Goal: Task Accomplishment & Management: Manage account settings

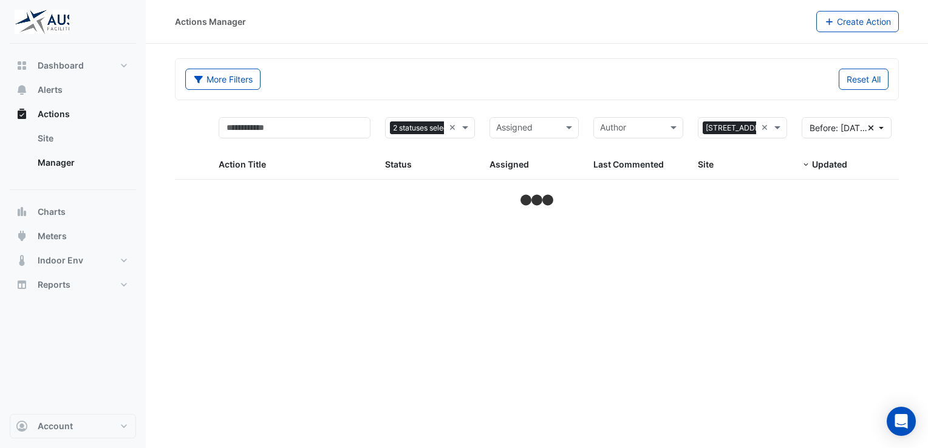
select select "**"
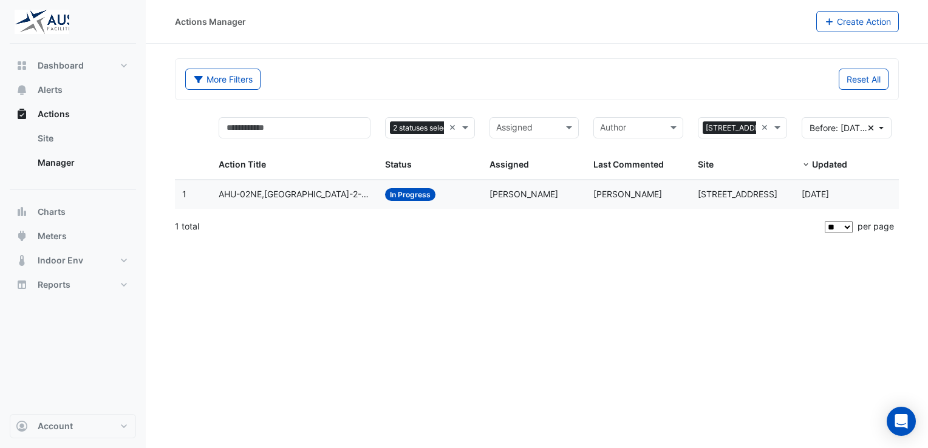
click at [420, 195] on span "In Progress" at bounding box center [410, 194] width 50 height 13
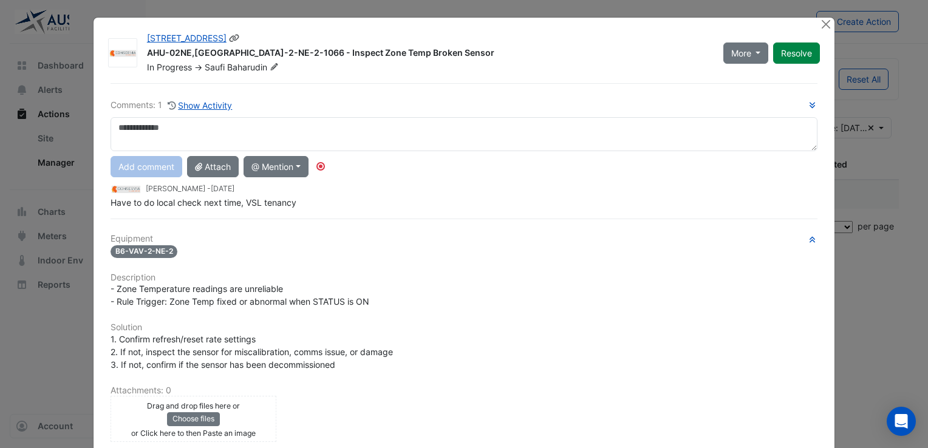
click at [255, 64] on span "Baharudin" at bounding box center [254, 67] width 54 height 12
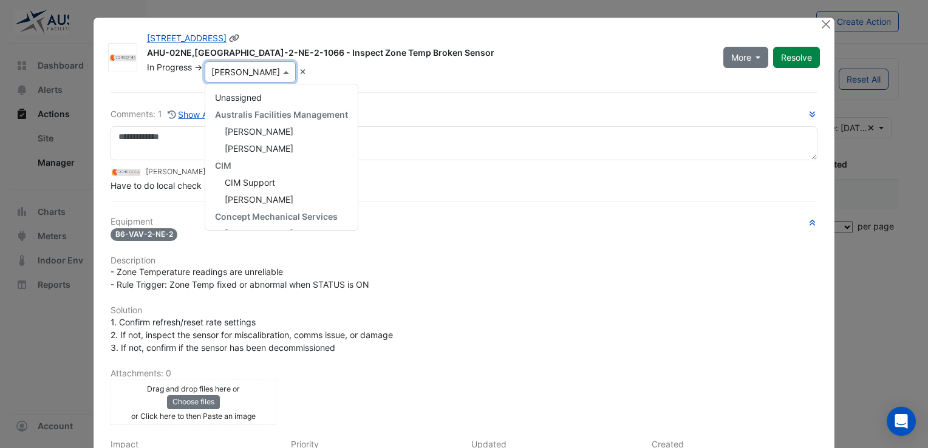
scroll to position [187, 0]
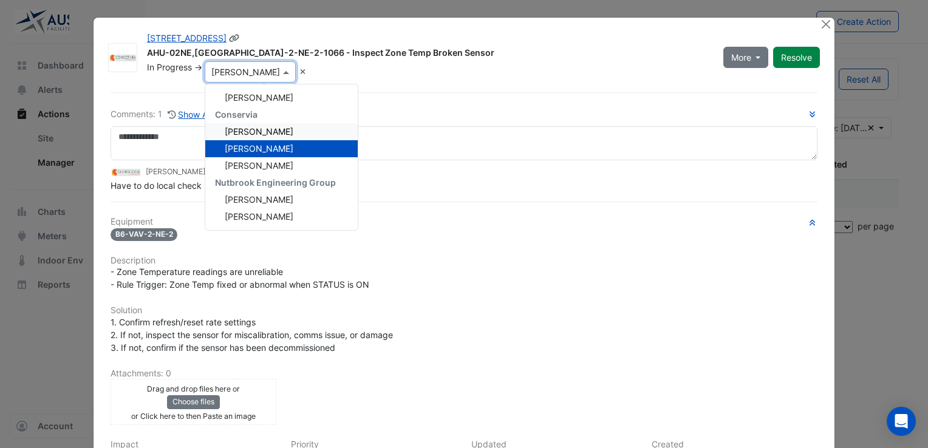
click at [249, 132] on span "[PERSON_NAME]" at bounding box center [259, 131] width 69 height 10
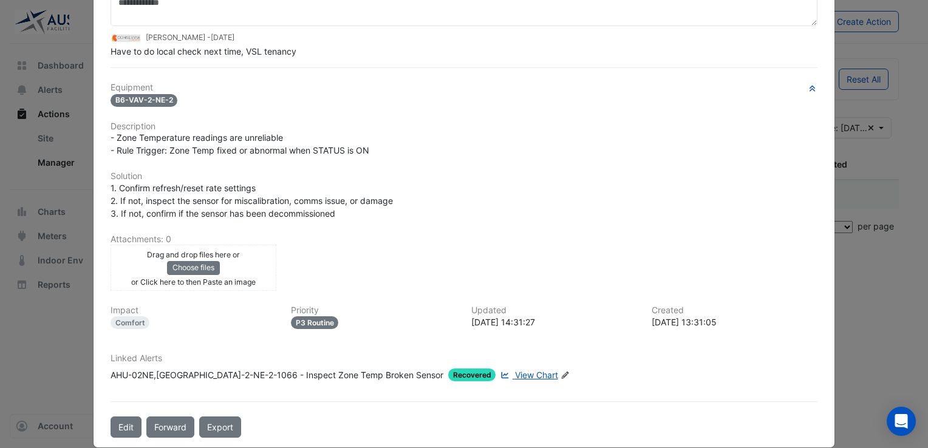
scroll to position [137, 0]
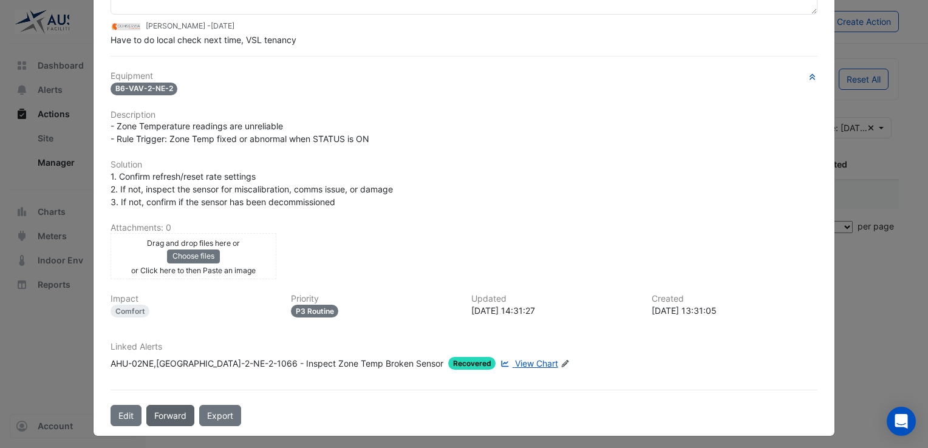
click at [177, 413] on button "Forward" at bounding box center [170, 415] width 48 height 21
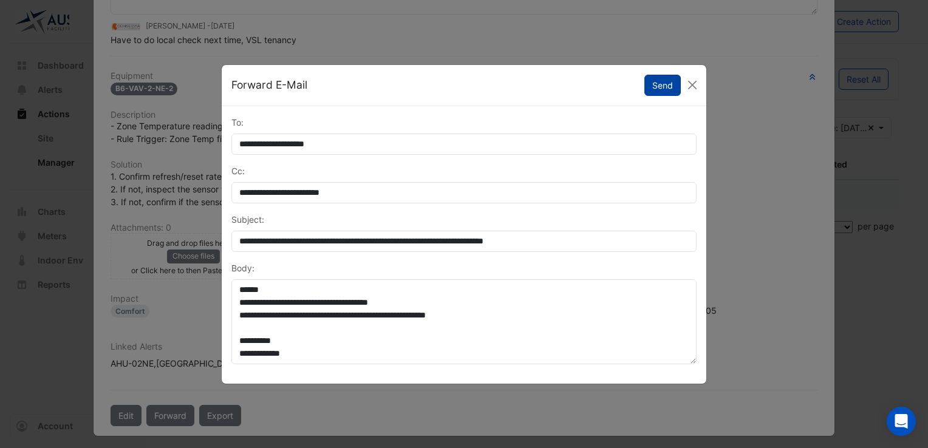
click at [657, 81] on button "Send" at bounding box center [663, 85] width 36 height 21
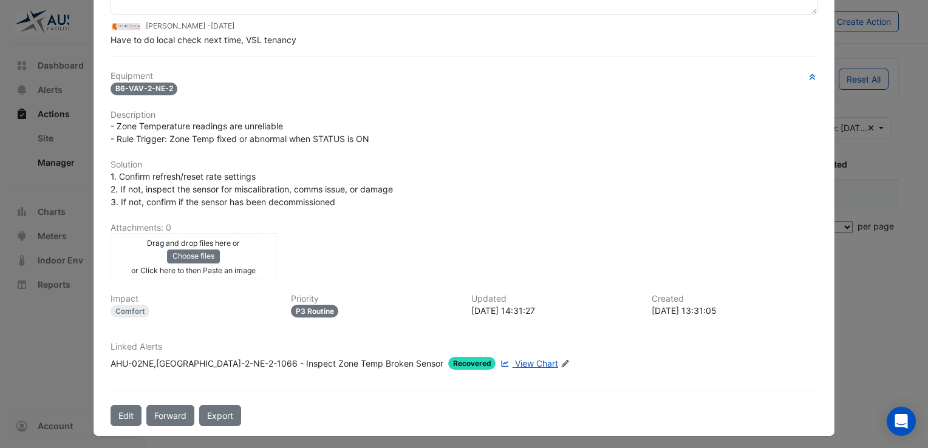
click at [474, 246] on div "Drag and drop files here or Choose files or Click here to then Paste an image u…" at bounding box center [464, 256] width 722 height 46
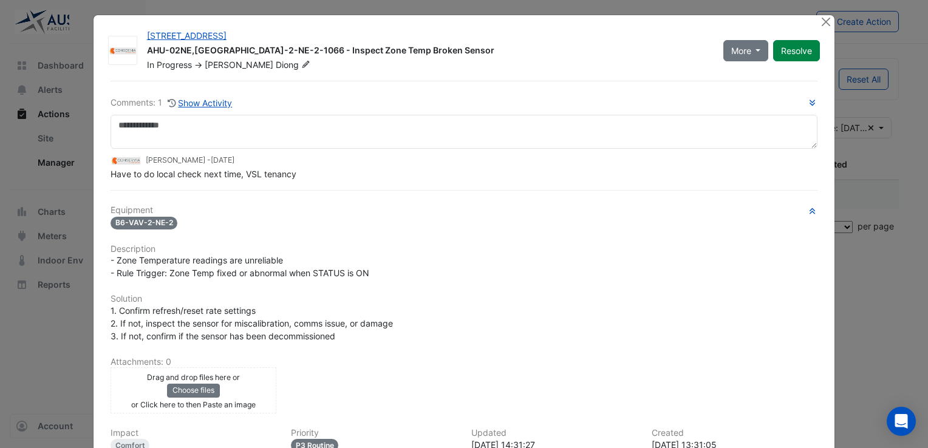
scroll to position [0, 0]
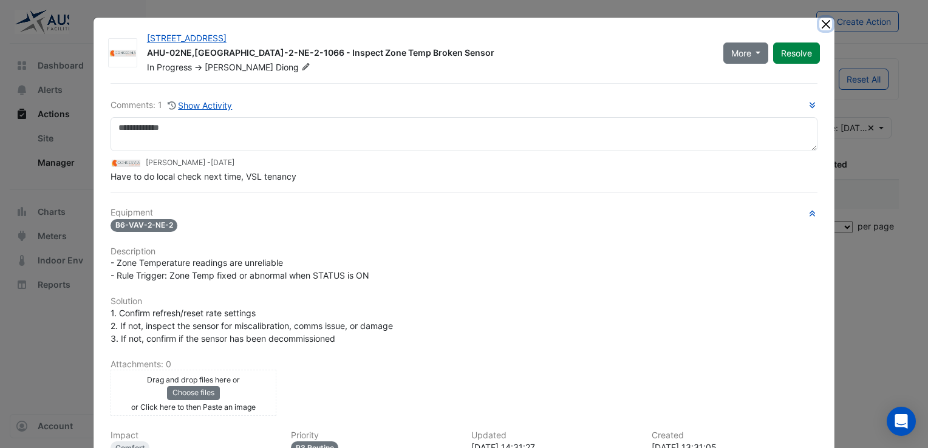
click at [823, 28] on button "Close" at bounding box center [826, 24] width 13 height 13
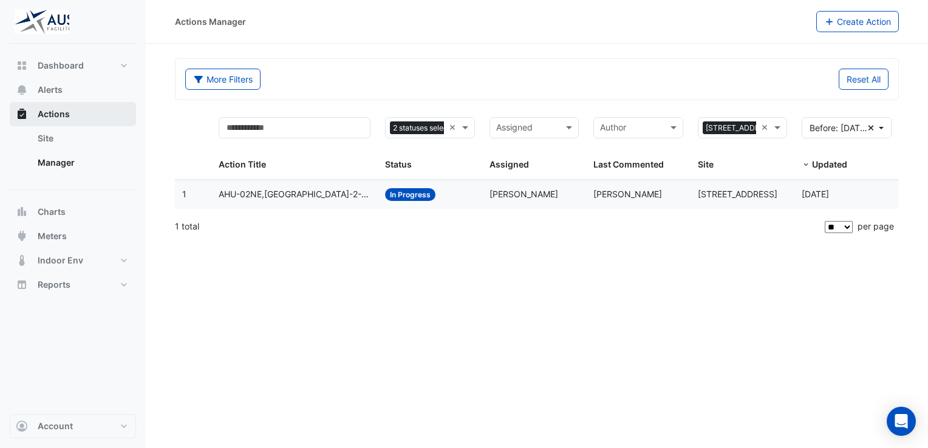
click at [53, 113] on span "Actions" at bounding box center [54, 114] width 32 height 12
click at [57, 89] on span "Alerts" at bounding box center [50, 90] width 25 height 12
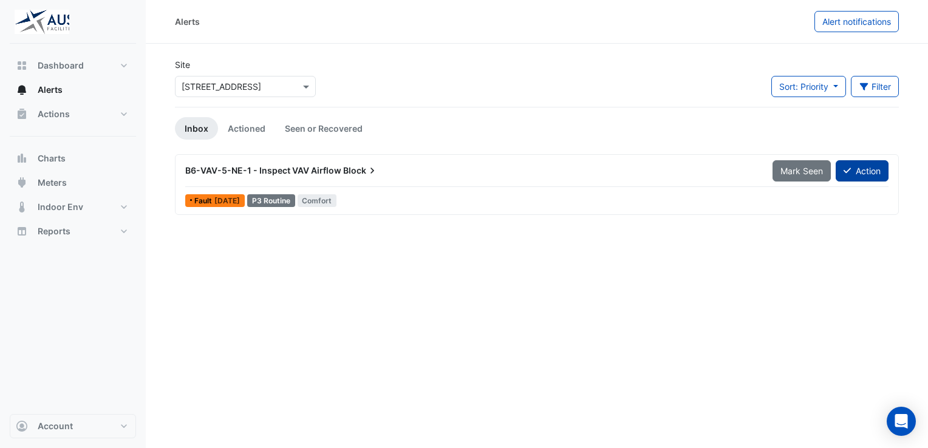
click at [869, 171] on button "Action" at bounding box center [862, 170] width 53 height 21
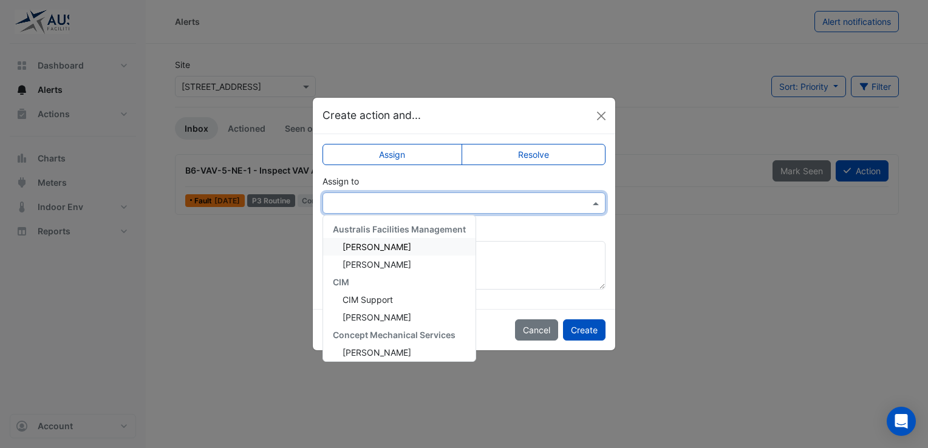
click at [593, 204] on span at bounding box center [597, 203] width 15 height 13
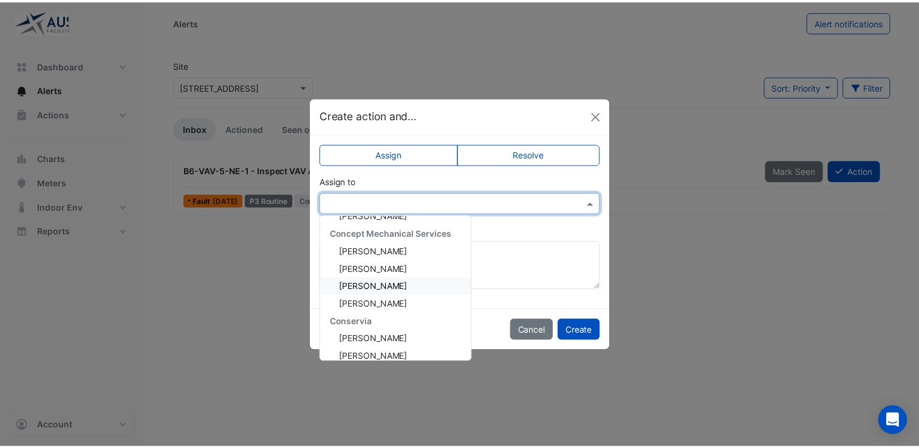
scroll to position [122, 0]
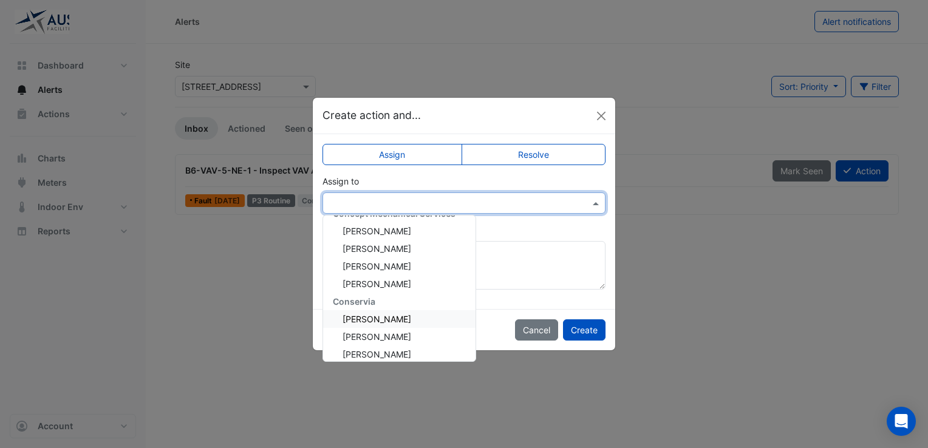
click at [385, 320] on span "[PERSON_NAME]" at bounding box center [377, 319] width 69 height 10
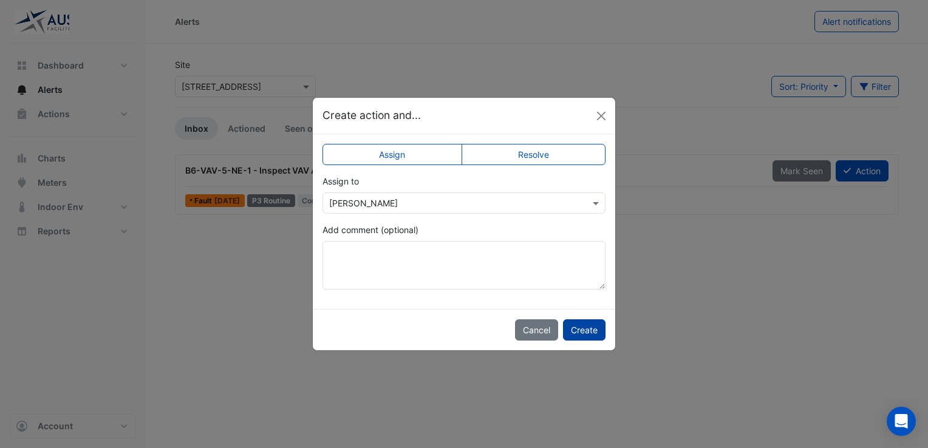
click at [588, 329] on button "Create" at bounding box center [584, 330] width 43 height 21
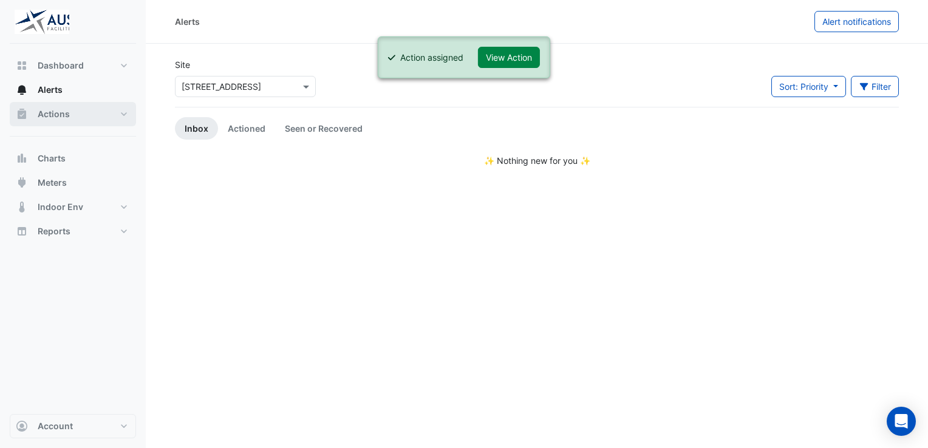
click at [69, 112] on span "Actions" at bounding box center [54, 114] width 32 height 12
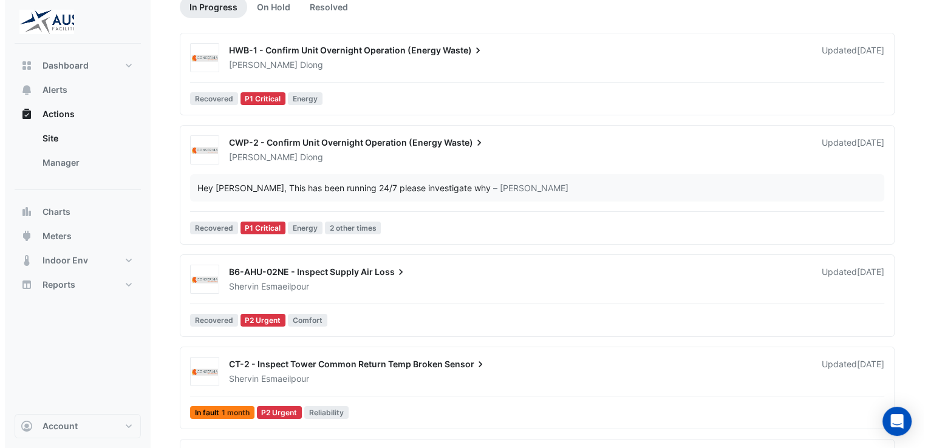
scroll to position [182, 0]
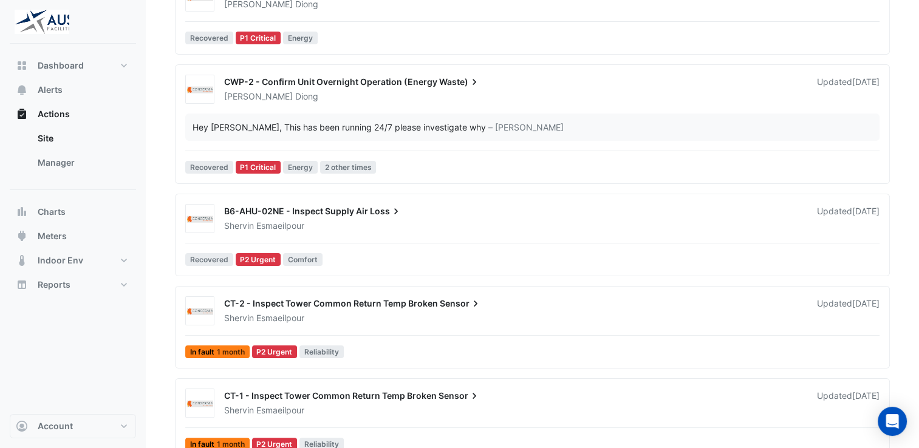
click at [378, 209] on span "Loss" at bounding box center [386, 211] width 32 height 12
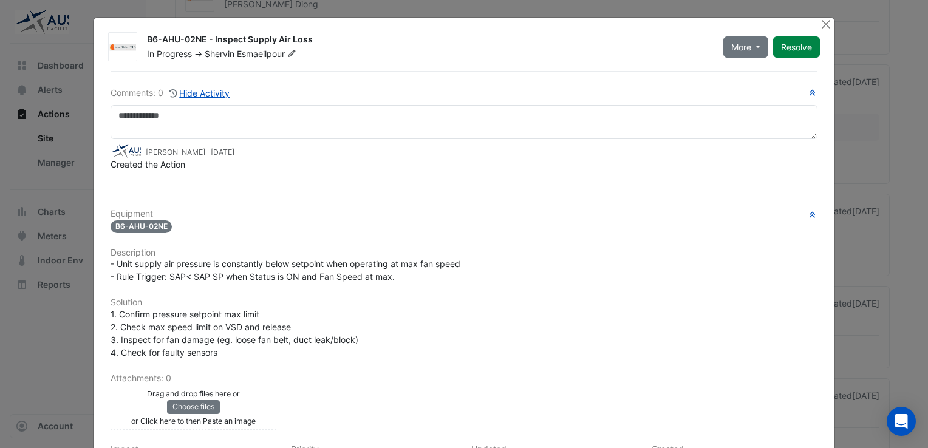
click at [237, 52] on span "Esmaeilpour" at bounding box center [268, 54] width 62 height 12
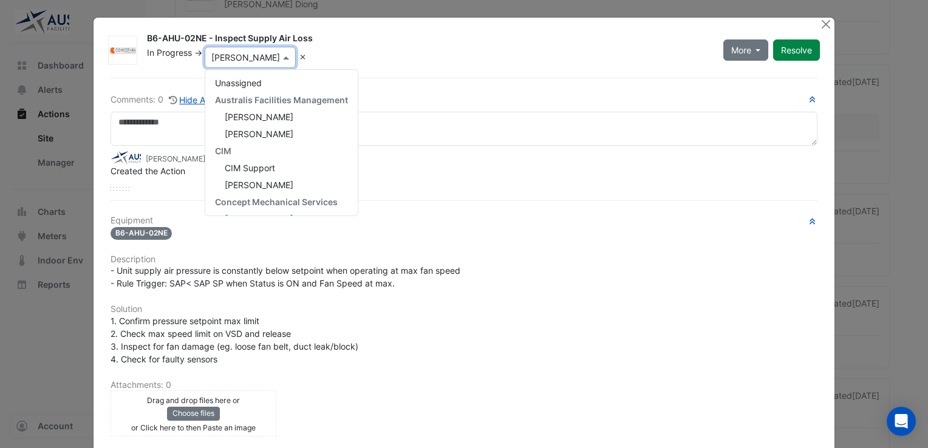
scroll to position [187, 0]
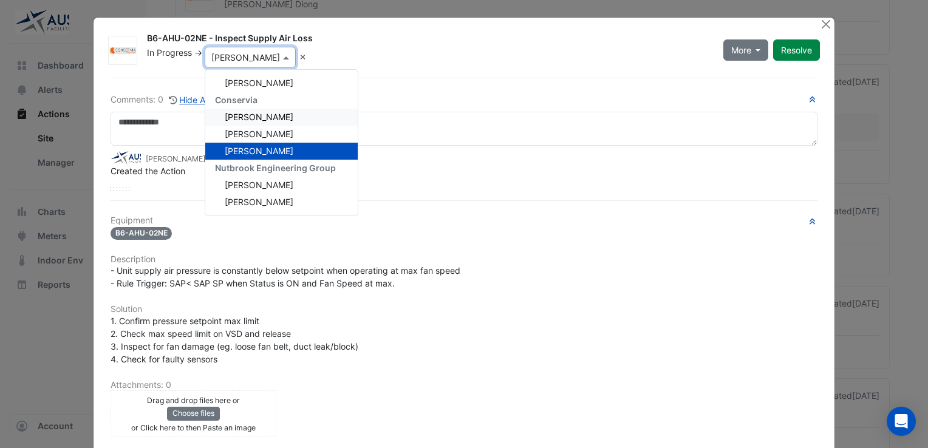
click at [245, 112] on span "[PERSON_NAME]" at bounding box center [259, 117] width 69 height 10
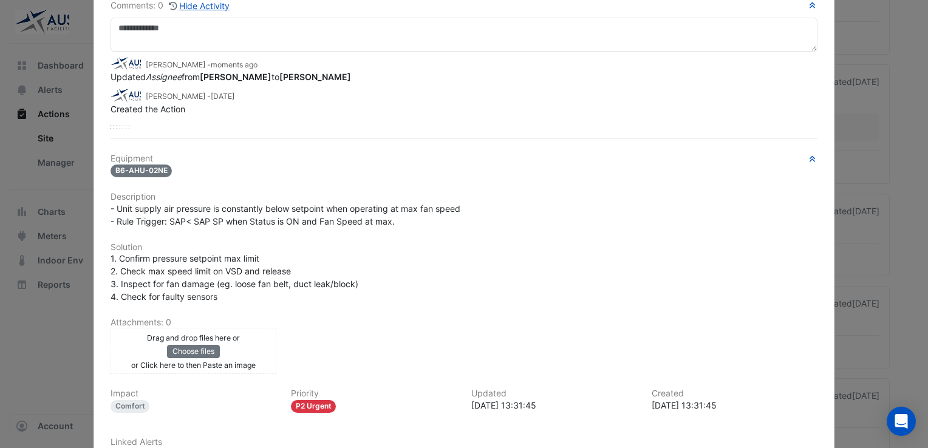
scroll to position [182, 0]
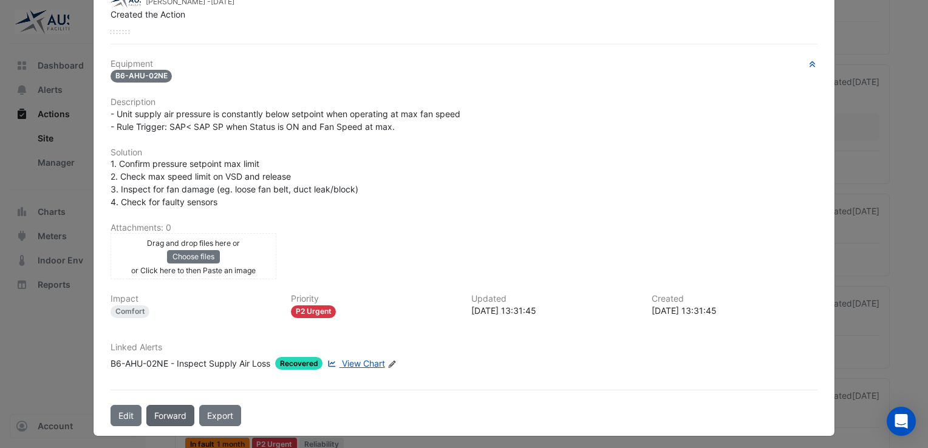
click at [170, 409] on button "Forward" at bounding box center [170, 415] width 48 height 21
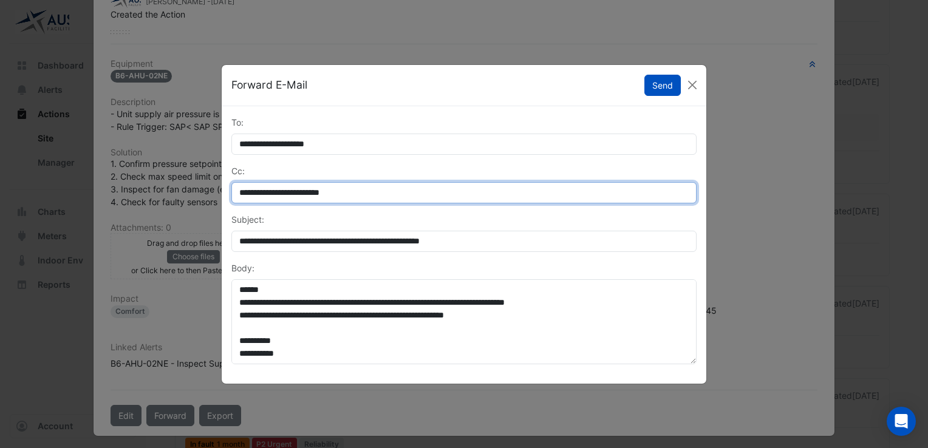
click at [382, 190] on input "**********" at bounding box center [464, 192] width 465 height 21
drag, startPoint x: 380, startPoint y: 190, endPoint x: 228, endPoint y: 194, distance: 152.6
click at [228, 194] on div "**********" at bounding box center [464, 184] width 480 height 39
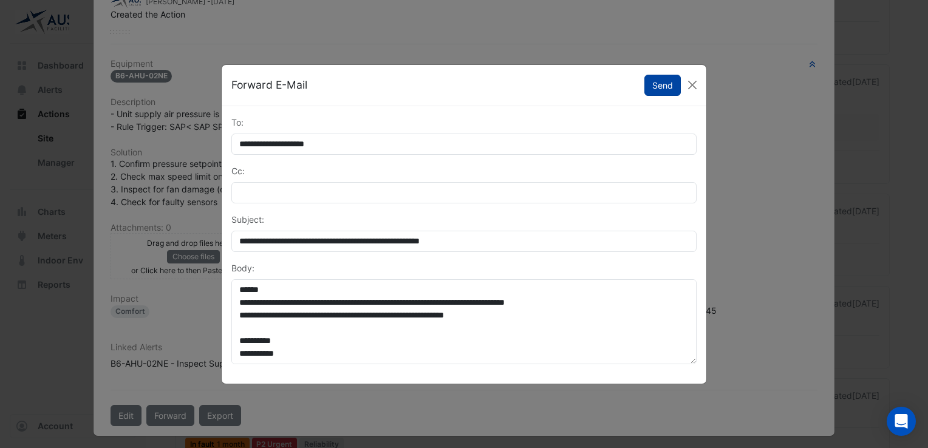
click at [653, 84] on button "Send" at bounding box center [663, 85] width 36 height 21
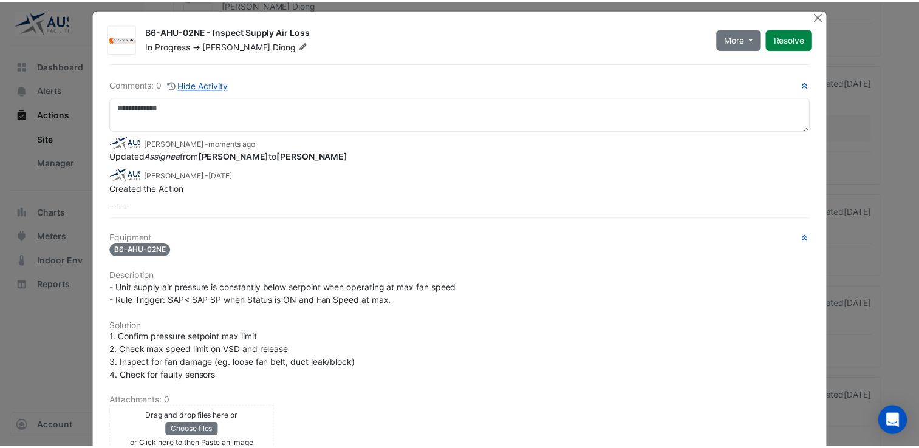
scroll to position [0, 0]
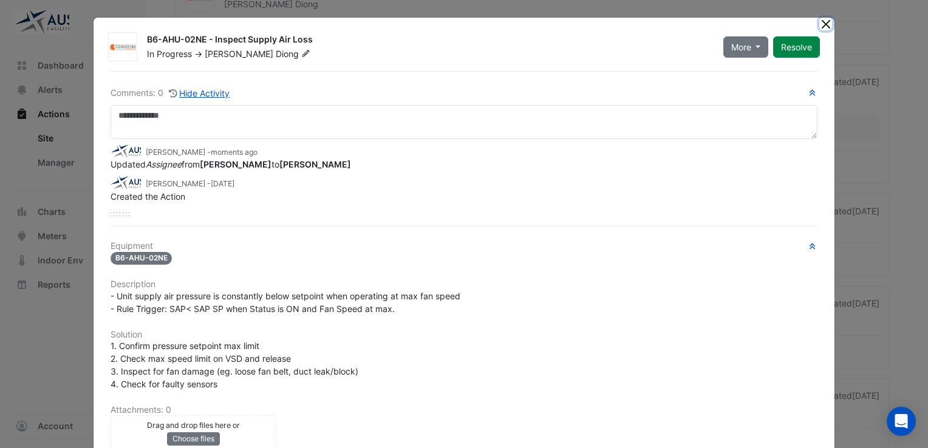
click at [820, 24] on button "Close" at bounding box center [826, 24] width 13 height 13
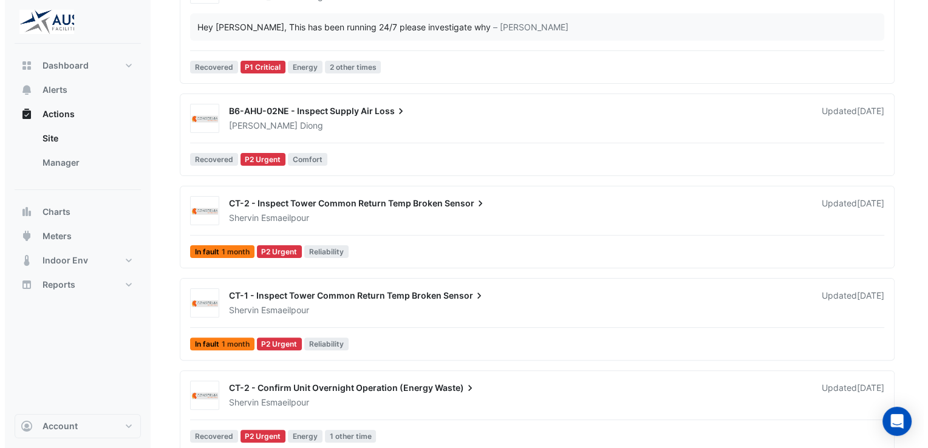
scroll to position [304, 0]
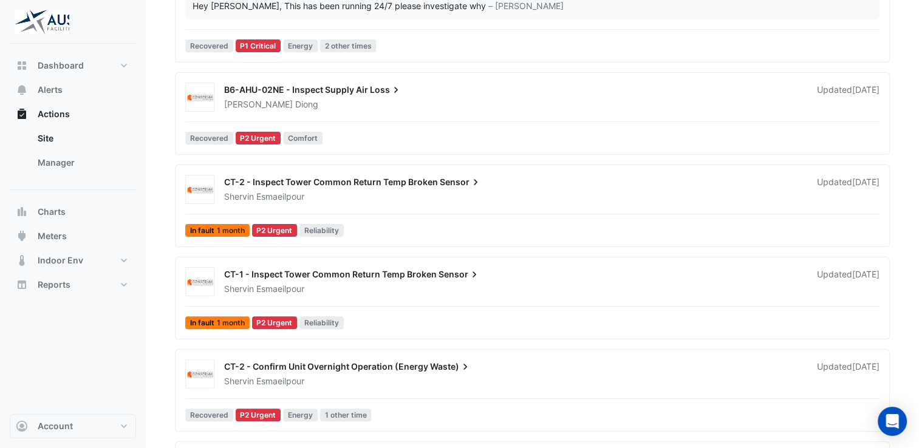
click at [422, 179] on span "CT-2 - Inspect Tower Common Return Temp Broken" at bounding box center [331, 182] width 214 height 10
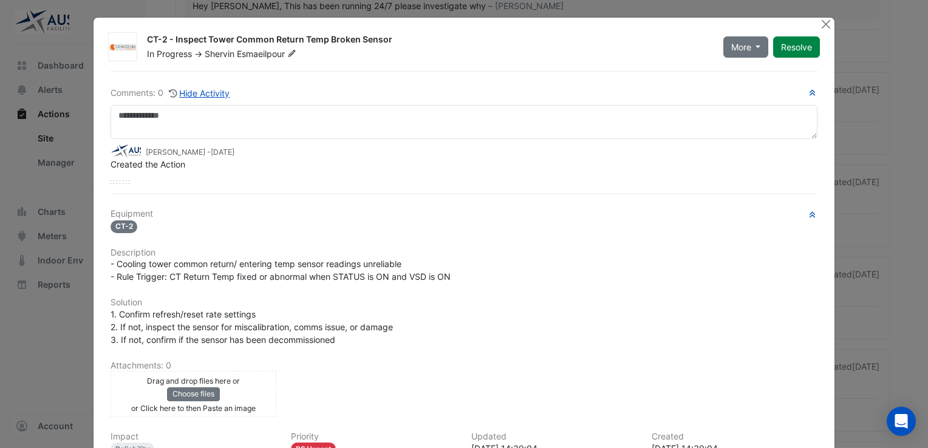
click at [258, 53] on span "Esmaeilpour" at bounding box center [268, 54] width 62 height 12
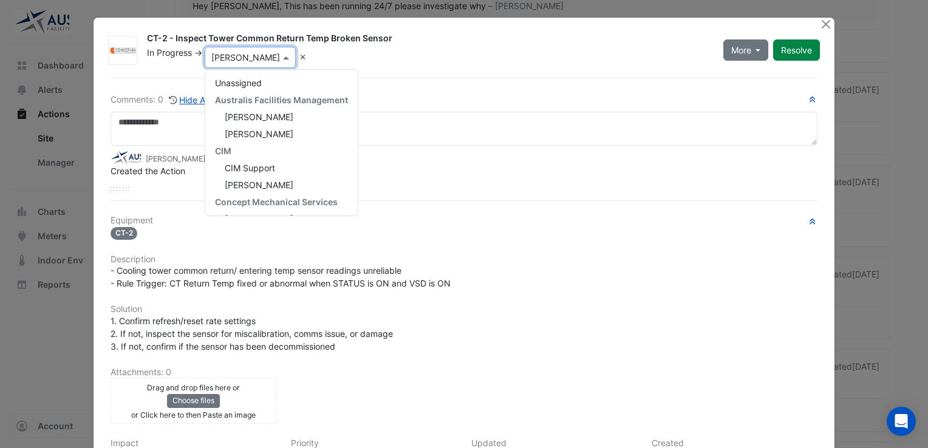
scroll to position [187, 0]
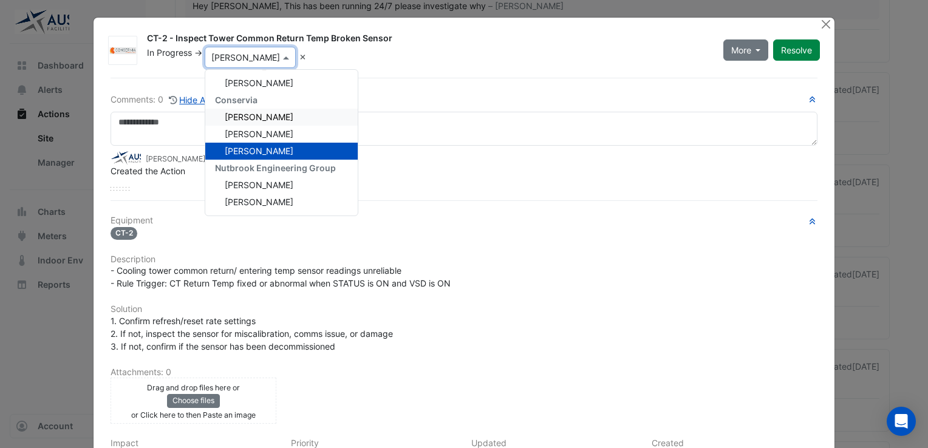
click at [260, 118] on span "[PERSON_NAME]" at bounding box center [259, 117] width 69 height 10
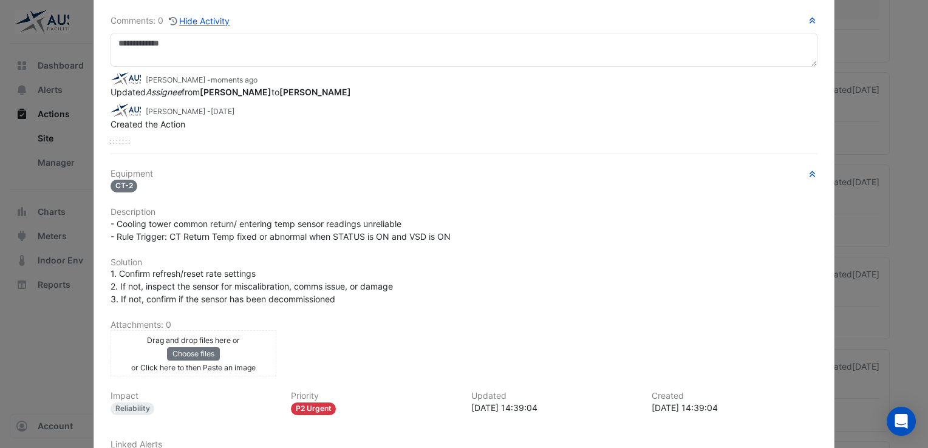
scroll to position [169, 0]
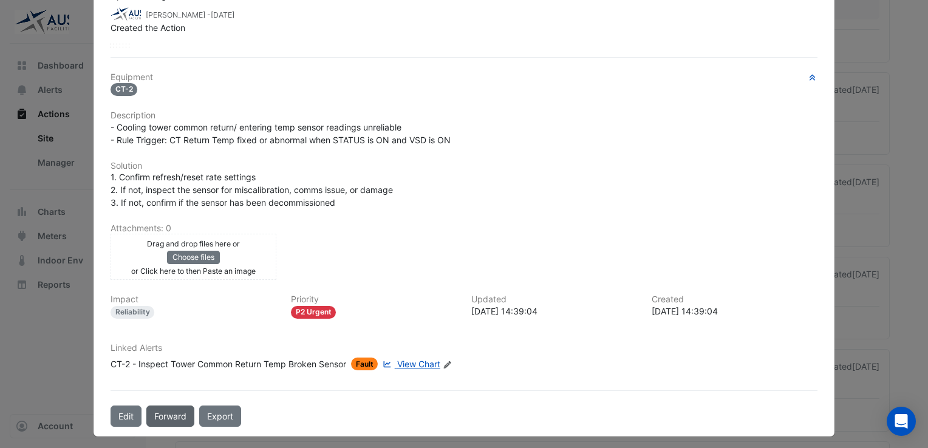
click at [163, 406] on button "Forward" at bounding box center [170, 416] width 48 height 21
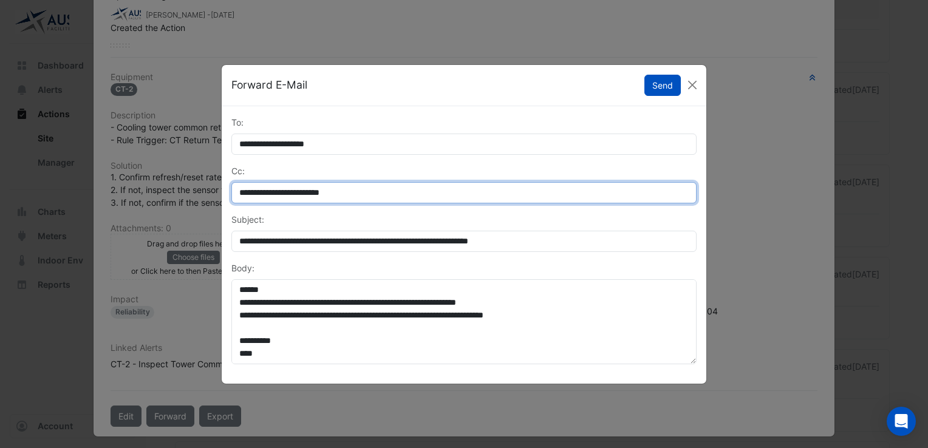
drag, startPoint x: 384, startPoint y: 188, endPoint x: 219, endPoint y: 196, distance: 165.5
click at [219, 196] on ngb-modal-window "**********" at bounding box center [464, 224] width 928 height 448
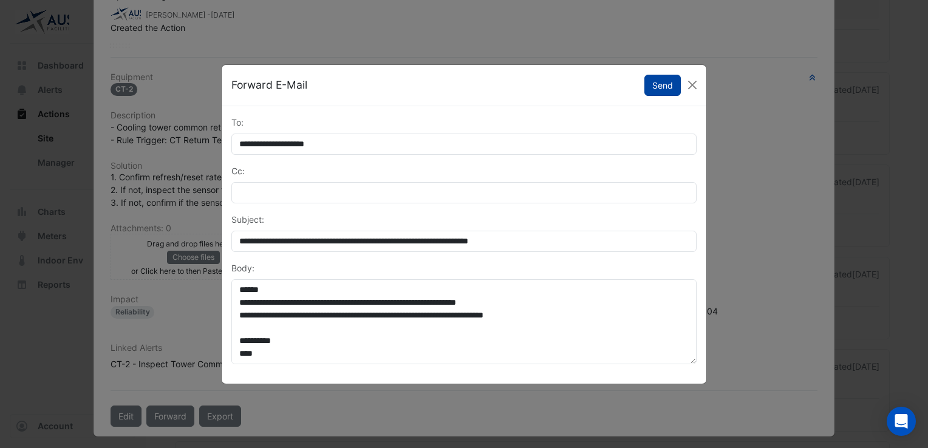
click at [656, 83] on button "Send" at bounding box center [663, 85] width 36 height 21
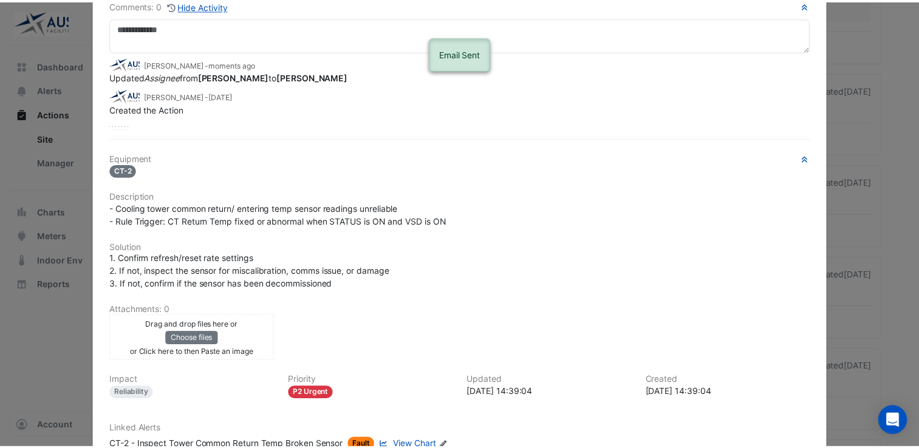
scroll to position [0, 0]
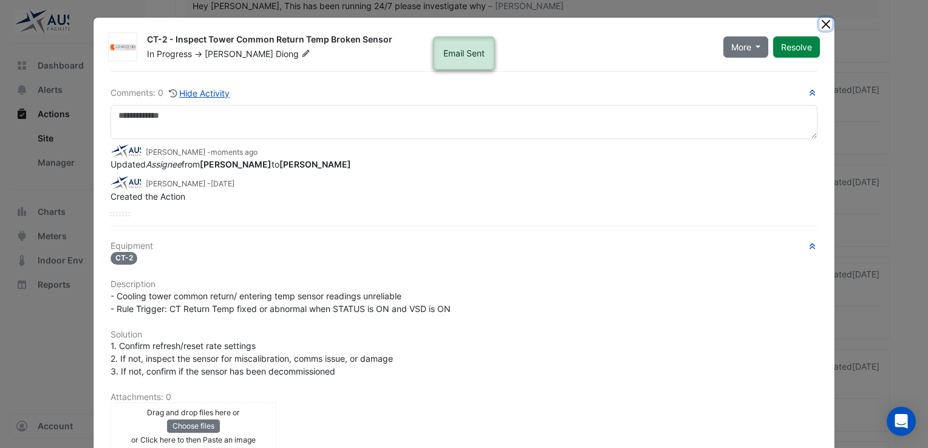
click at [820, 18] on button "Close" at bounding box center [826, 24] width 13 height 13
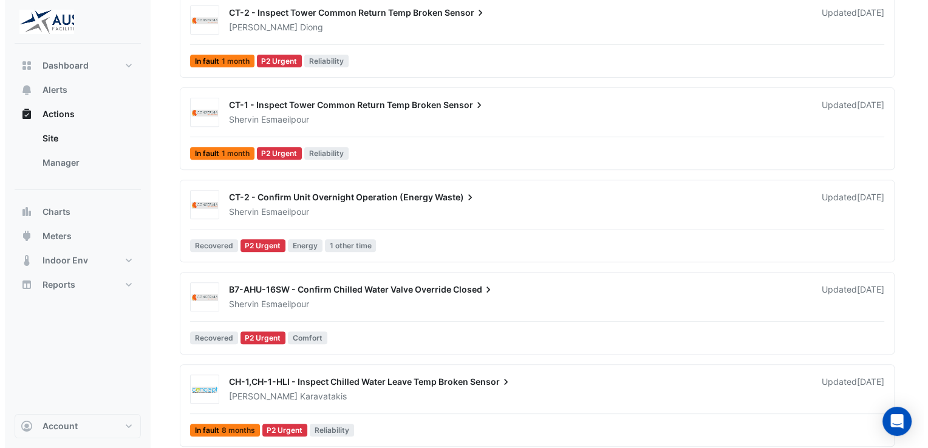
scroll to position [486, 0]
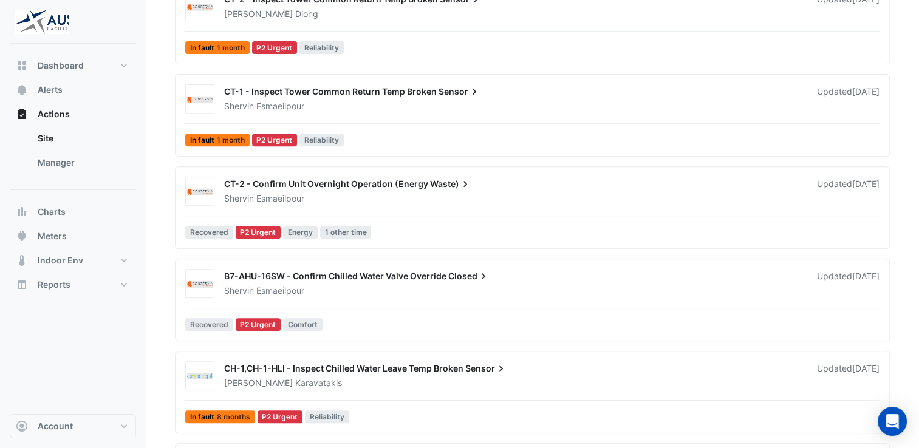
click at [391, 87] on span "CT-1 - Inspect Tower Common Return Temp Broken" at bounding box center [330, 91] width 213 height 10
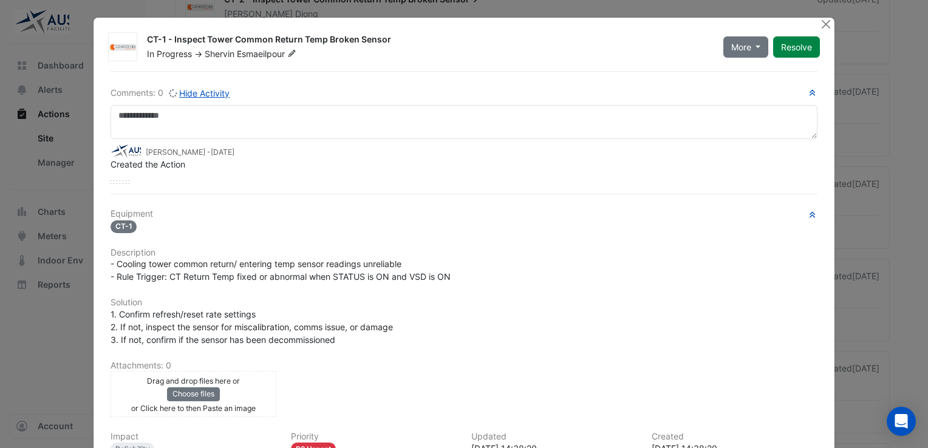
click at [256, 54] on span "Esmaeilpour" at bounding box center [268, 54] width 62 height 12
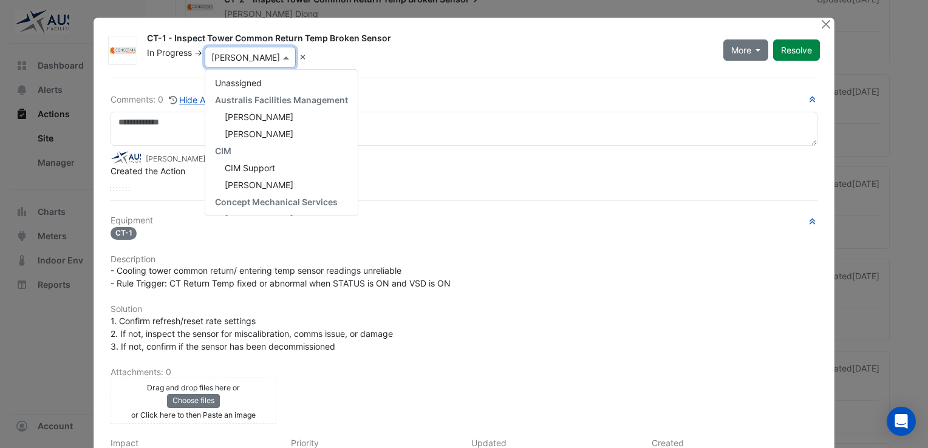
scroll to position [187, 0]
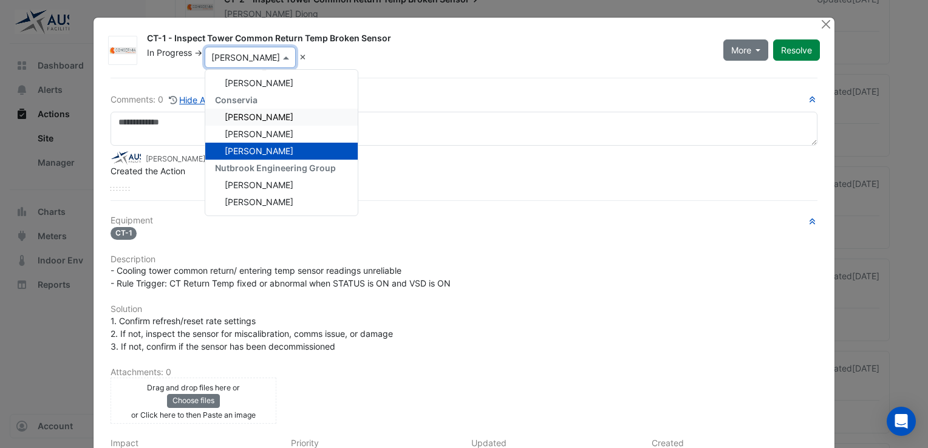
click at [259, 114] on span "[PERSON_NAME]" at bounding box center [259, 117] width 69 height 10
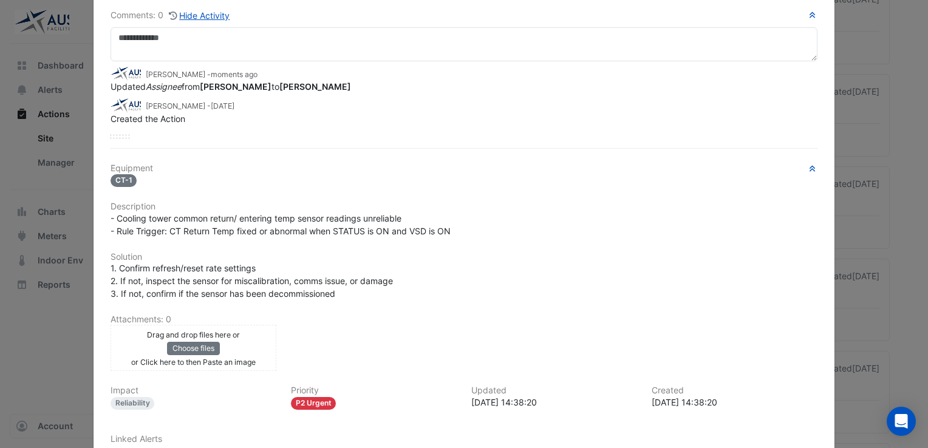
scroll to position [169, 0]
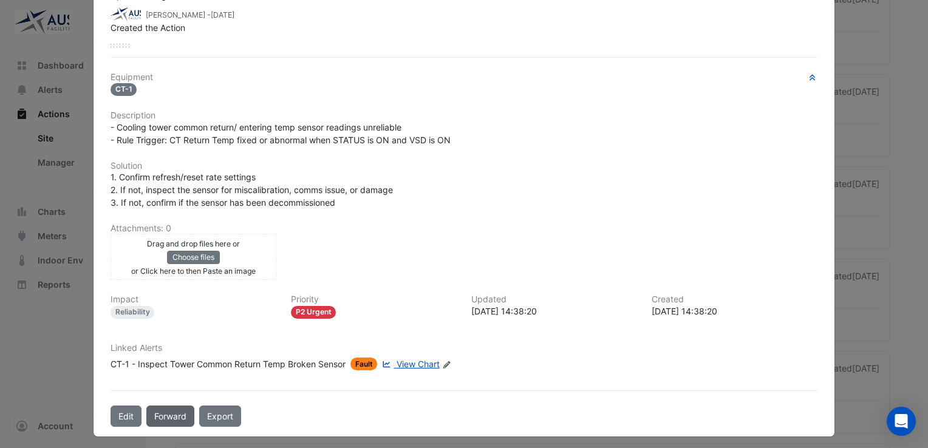
click at [160, 407] on button "Forward" at bounding box center [170, 416] width 48 height 21
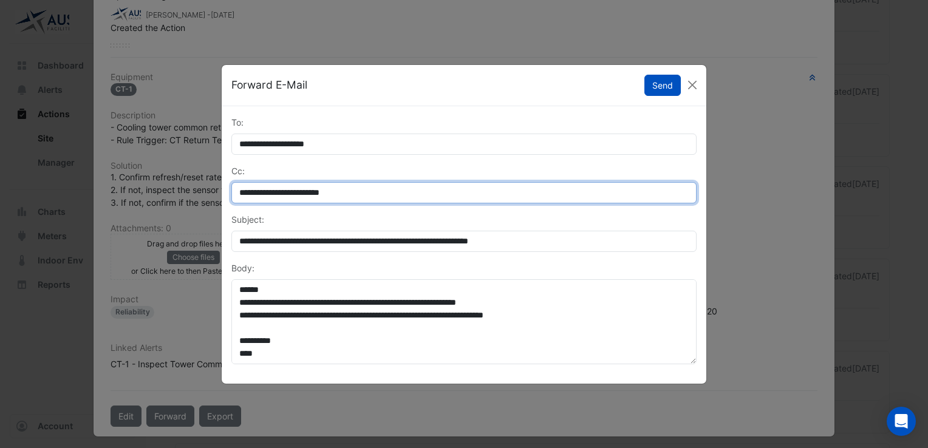
drag, startPoint x: 389, startPoint y: 194, endPoint x: 221, endPoint y: 184, distance: 168.6
click at [221, 184] on div "**********" at bounding box center [464, 224] width 486 height 320
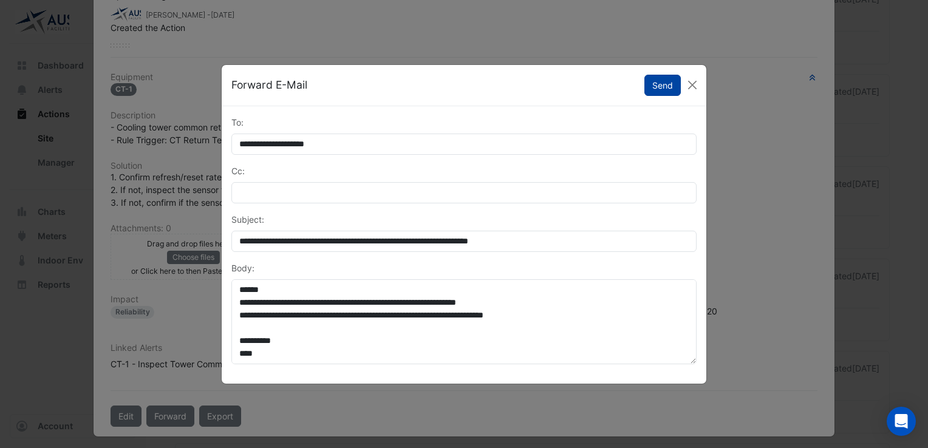
click at [654, 82] on button "Send" at bounding box center [663, 85] width 36 height 21
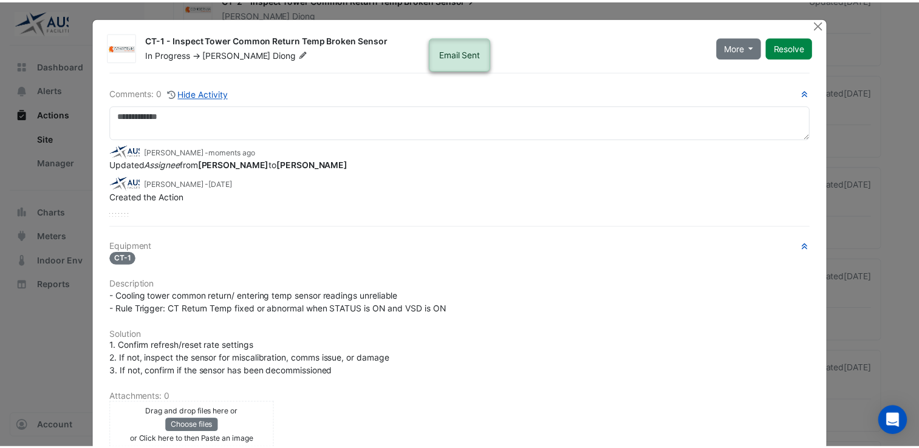
scroll to position [0, 0]
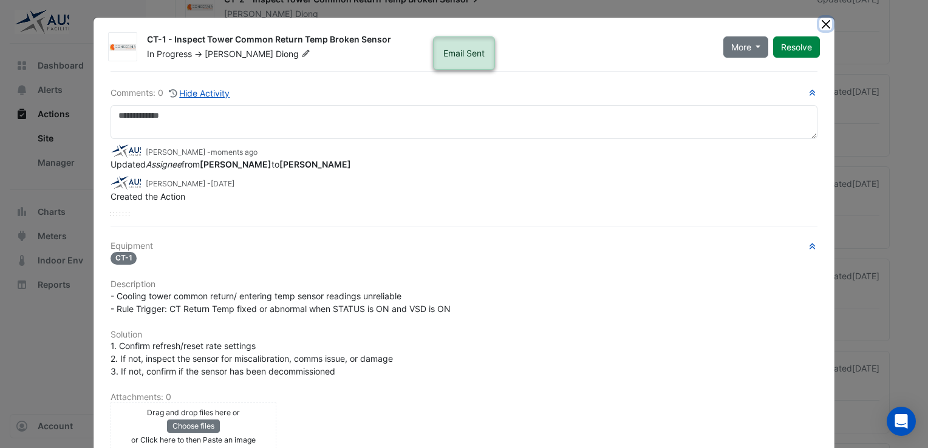
click at [820, 20] on button "Close" at bounding box center [826, 24] width 13 height 13
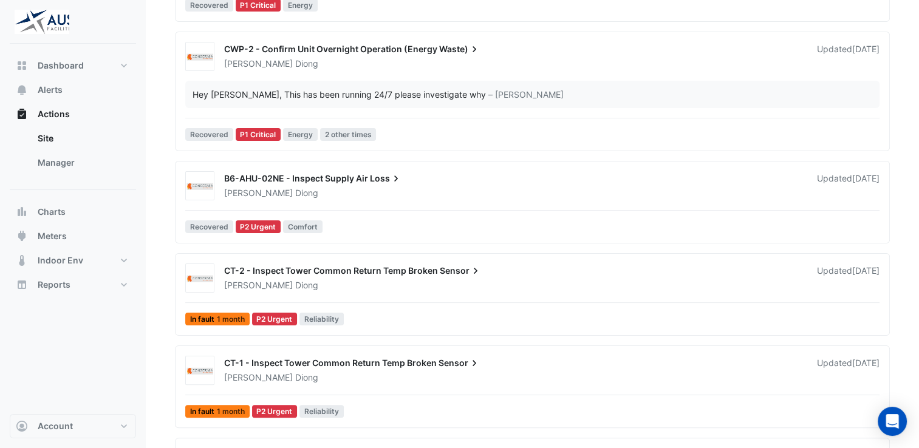
scroll to position [61, 0]
